Goal: Information Seeking & Learning: Learn about a topic

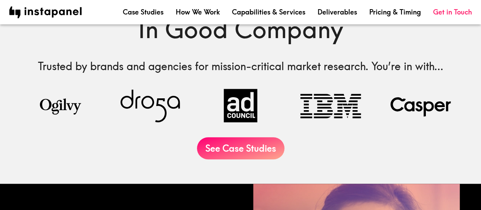
scroll to position [342, 0]
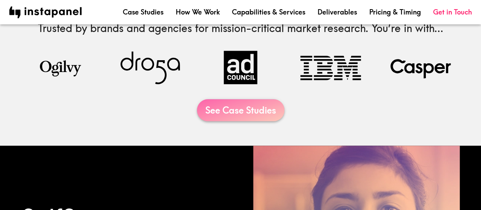
click at [243, 111] on link "See Case Studies" at bounding box center [240, 110] width 87 height 22
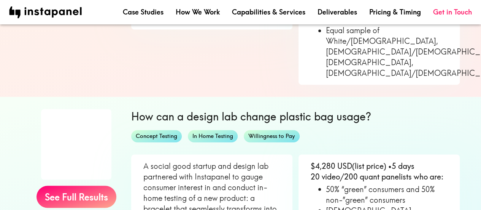
scroll to position [570, 0]
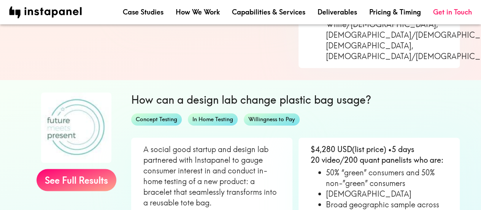
click at [107, 171] on div "See Full Results" at bounding box center [77, 163] width 110 height 167
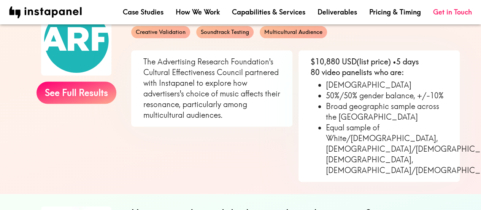
scroll to position [456, 0]
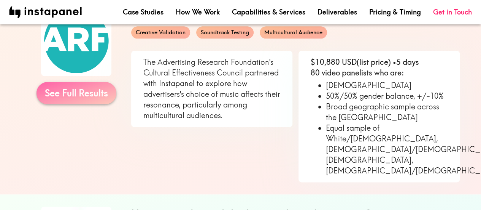
click at [89, 94] on link "See Full Results" at bounding box center [77, 93] width 80 height 22
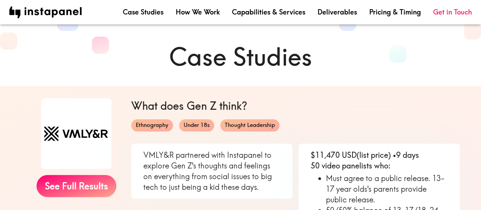
scroll to position [38, 0]
